Goal: Task Accomplishment & Management: Manage account settings

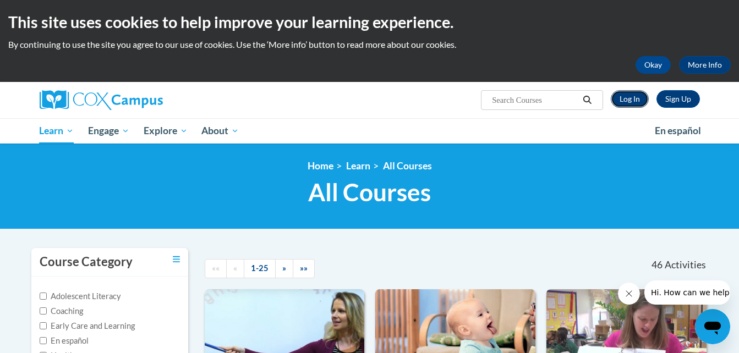
click at [633, 101] on link "Log In" at bounding box center [630, 99] width 38 height 18
click at [631, 103] on link "Log In" at bounding box center [630, 99] width 38 height 18
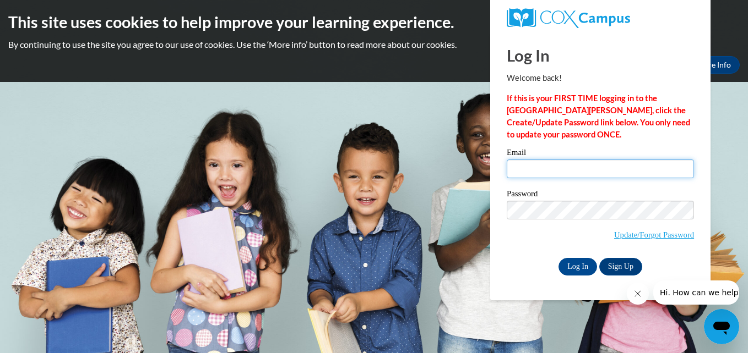
click at [527, 172] on input "Email" at bounding box center [600, 169] width 187 height 19
type input "denisenorton658@yahoo.com"
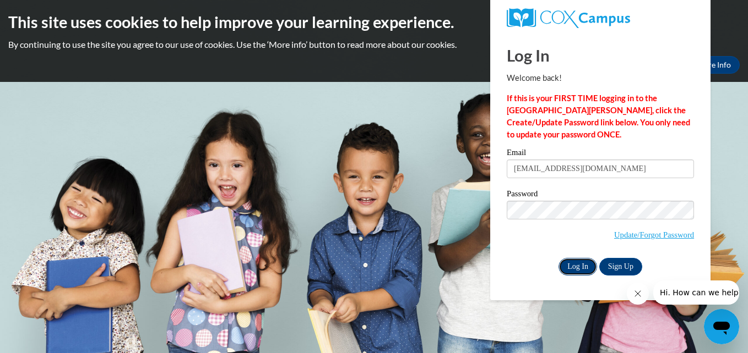
click at [578, 265] on input "Log In" at bounding box center [577, 267] width 39 height 18
